Goal: Find specific page/section: Find specific page/section

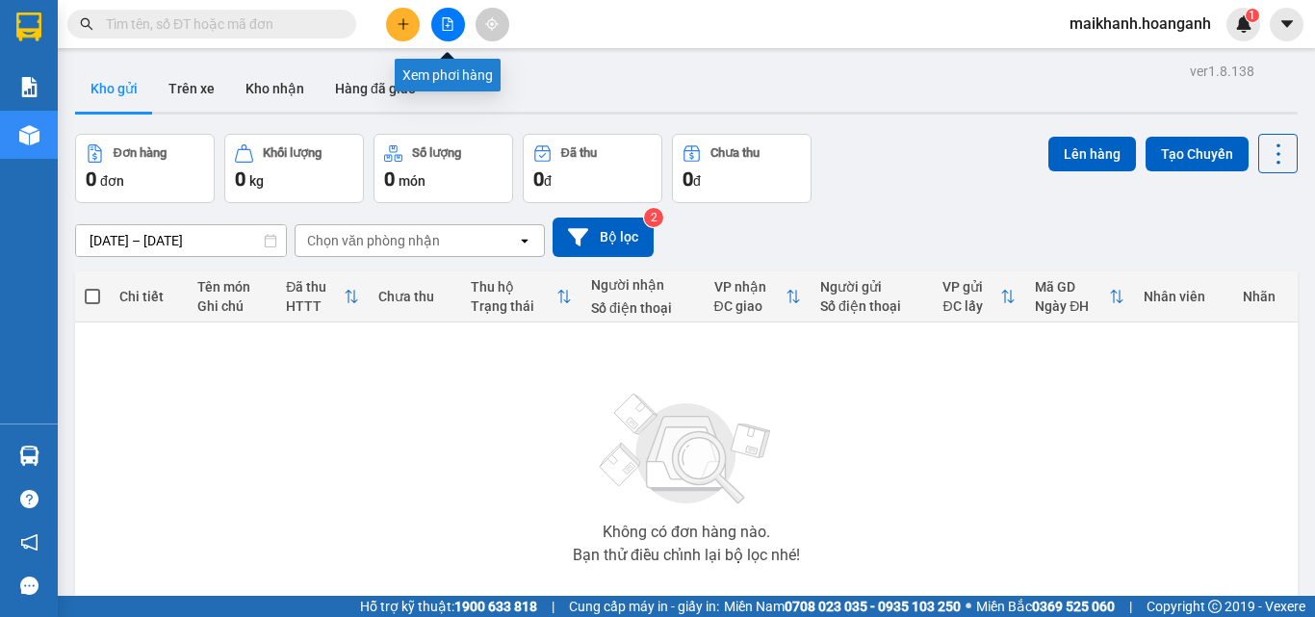
click at [450, 28] on icon "file-add" at bounding box center [447, 23] width 13 height 13
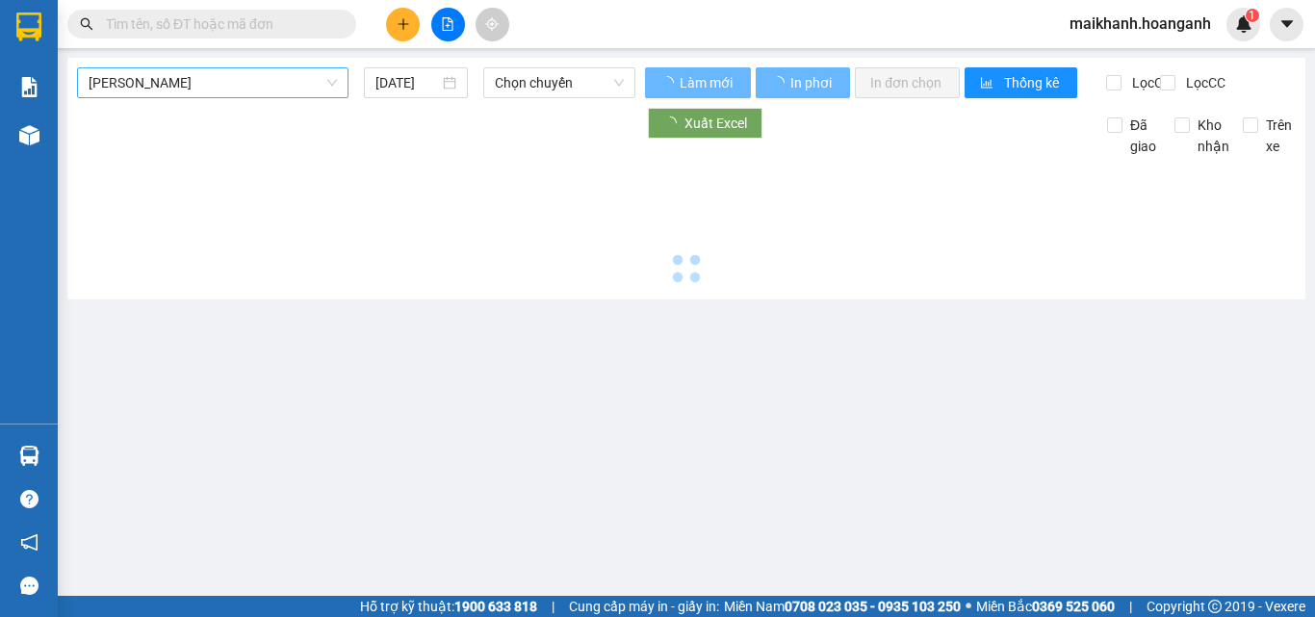
type input "14/08/2025"
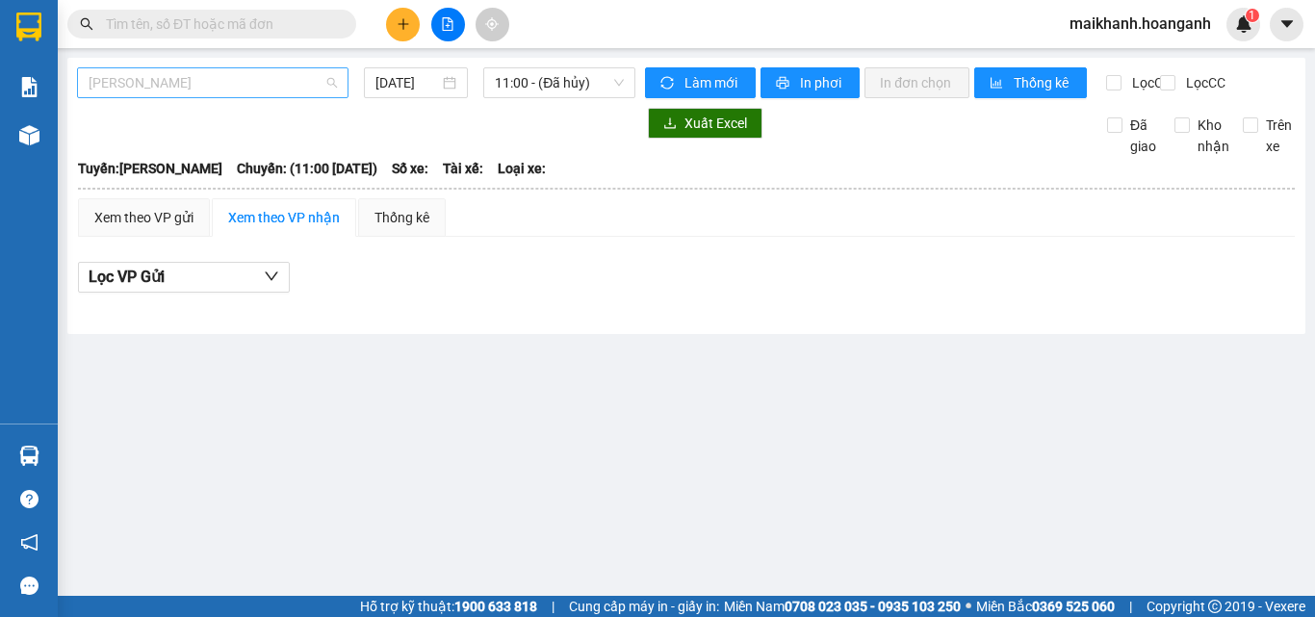
click at [244, 87] on span "Hồ Chí Minh - Phan Rang" at bounding box center [213, 82] width 248 height 29
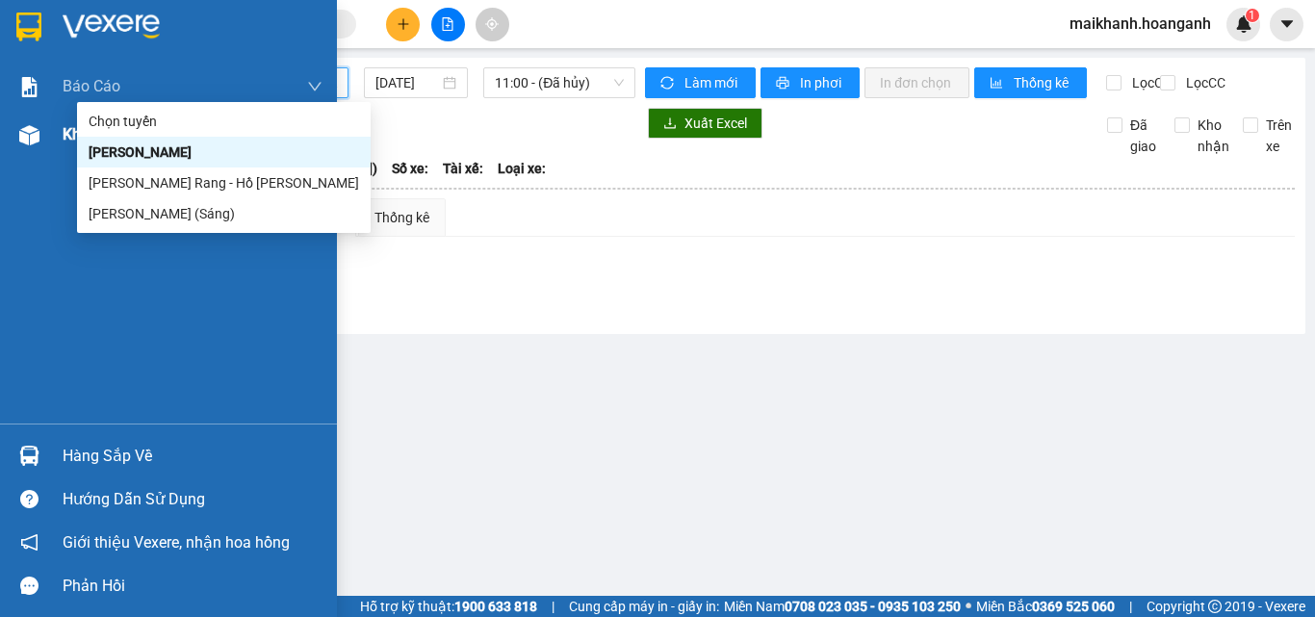
click at [69, 134] on span "Kho hàng" at bounding box center [96, 134] width 67 height 18
